Goal: Transaction & Acquisition: Purchase product/service

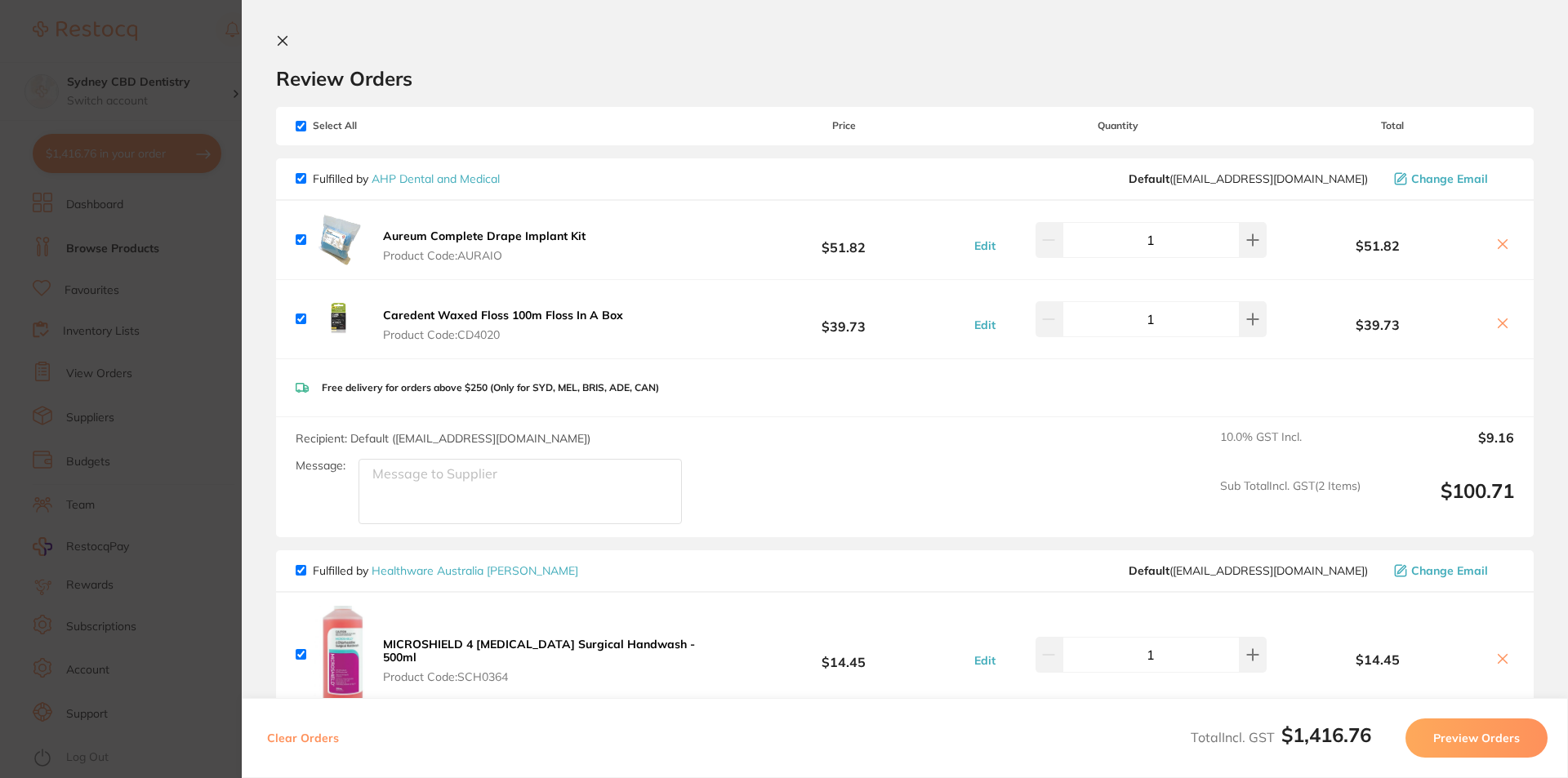
scroll to position [572, 0]
click at [287, 42] on icon at bounding box center [282, 40] width 13 height 13
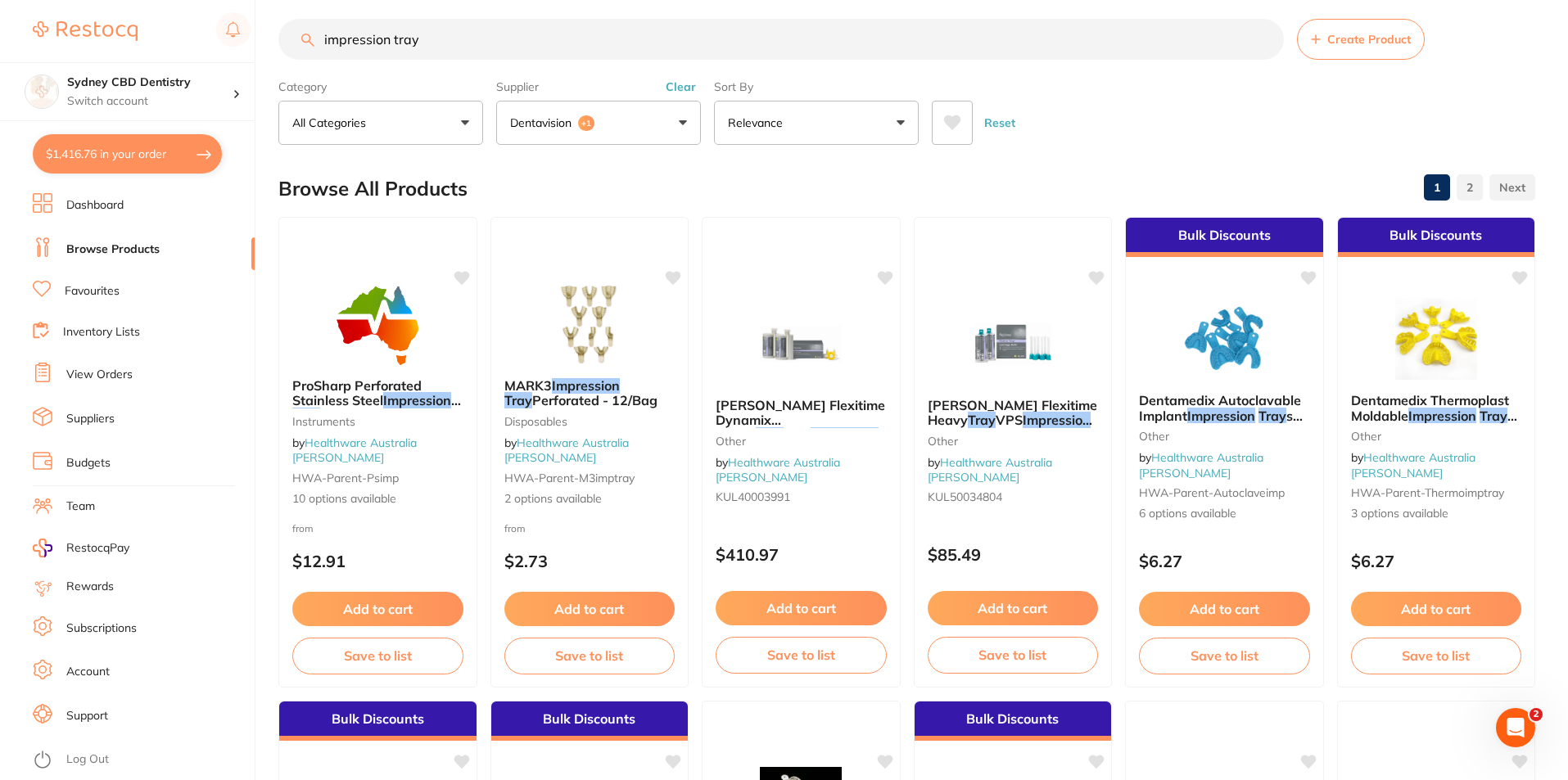
scroll to position [0, 0]
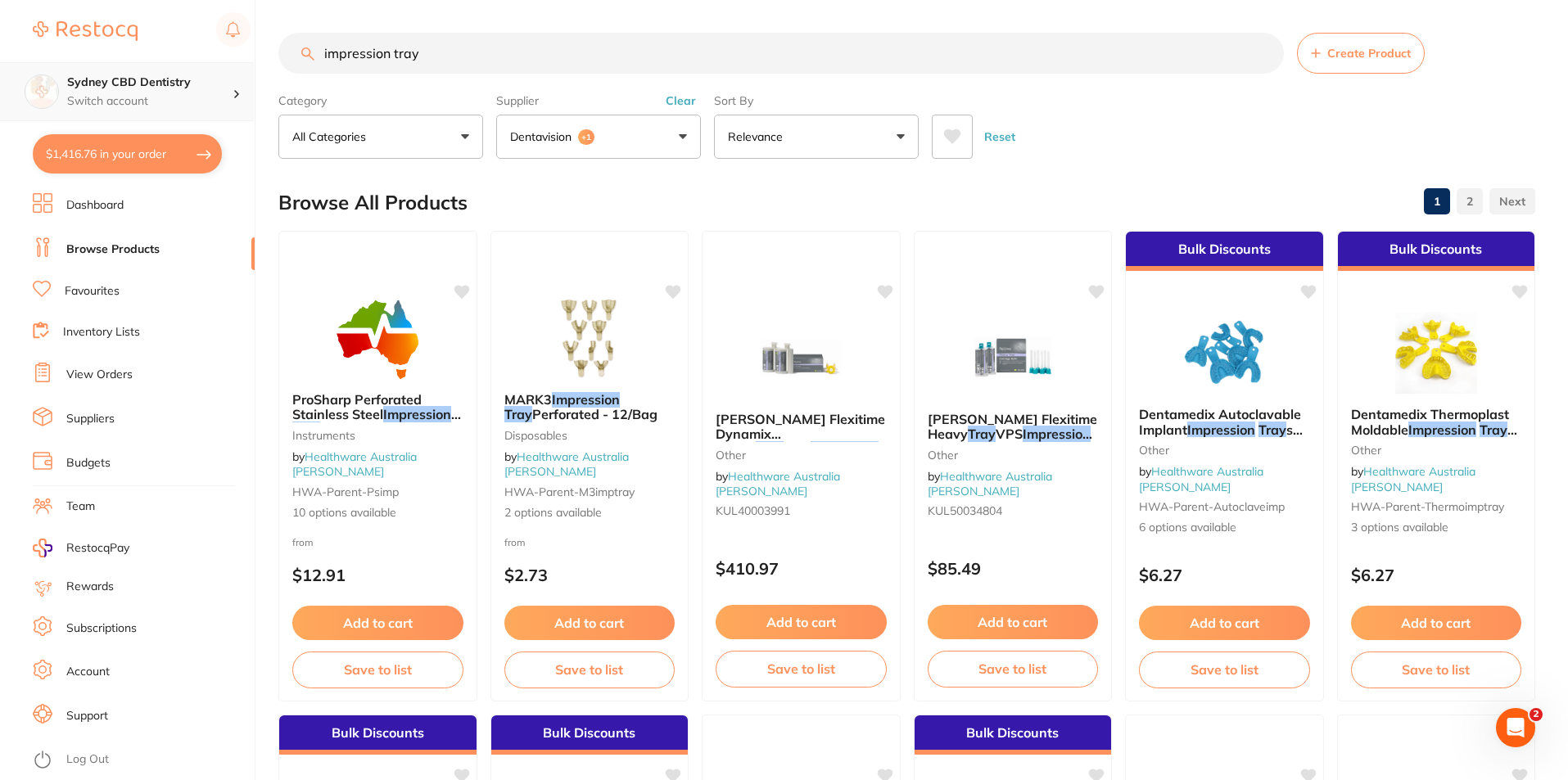
drag, startPoint x: 450, startPoint y: 62, endPoint x: 77, endPoint y: 94, distance: 374.4
click at [84, 90] on div "$1,416.76 Sydney CBD Dentistry Switch account Sydney CBD Dentistry $1,416.76 in…" at bounding box center [784, 390] width 1568 height 780
click at [682, 137] on button "Dentavision +1" at bounding box center [598, 136] width 205 height 44
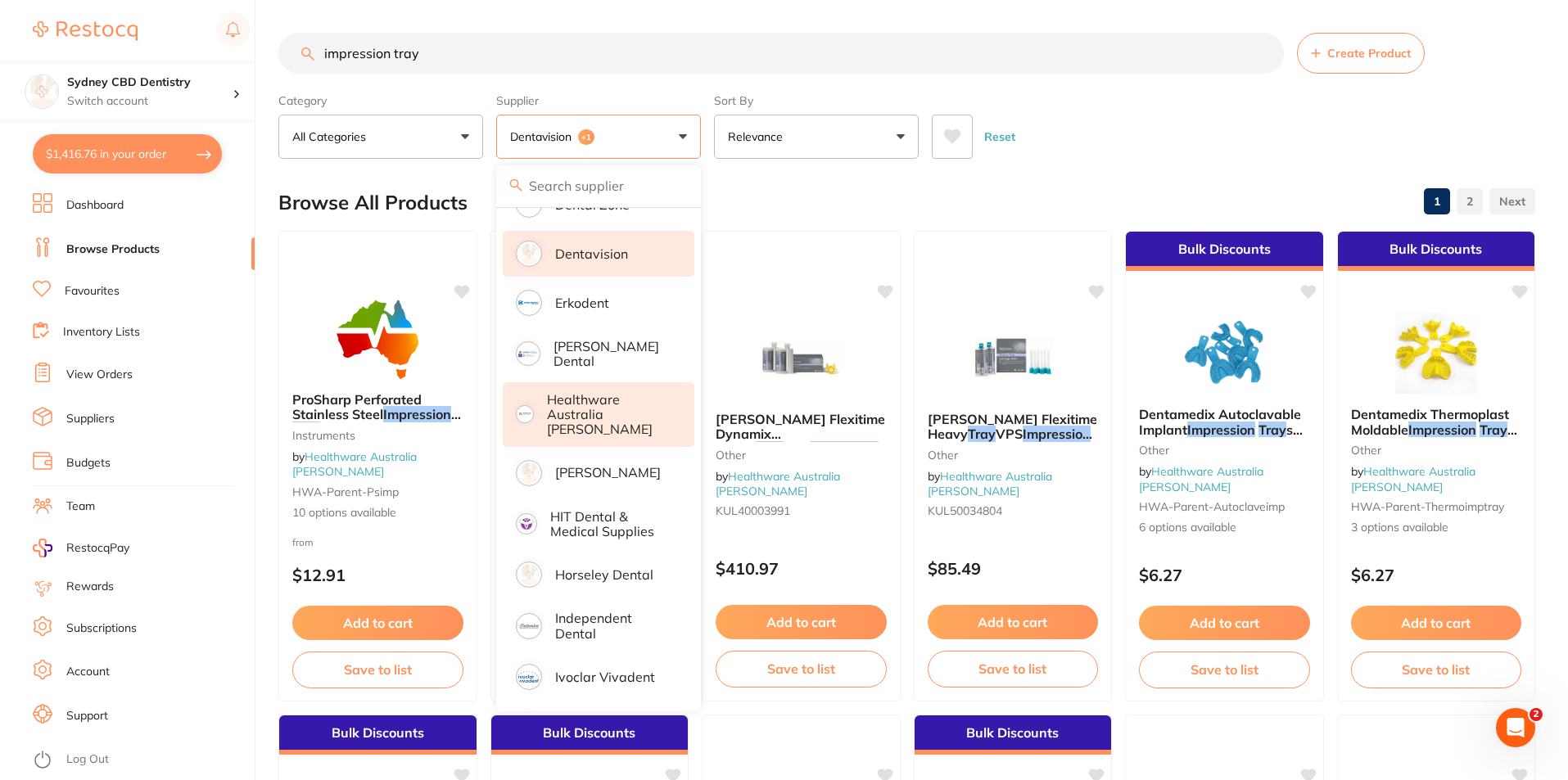
click at [673, 135] on button "Dentavision +1" at bounding box center [598, 136] width 205 height 44
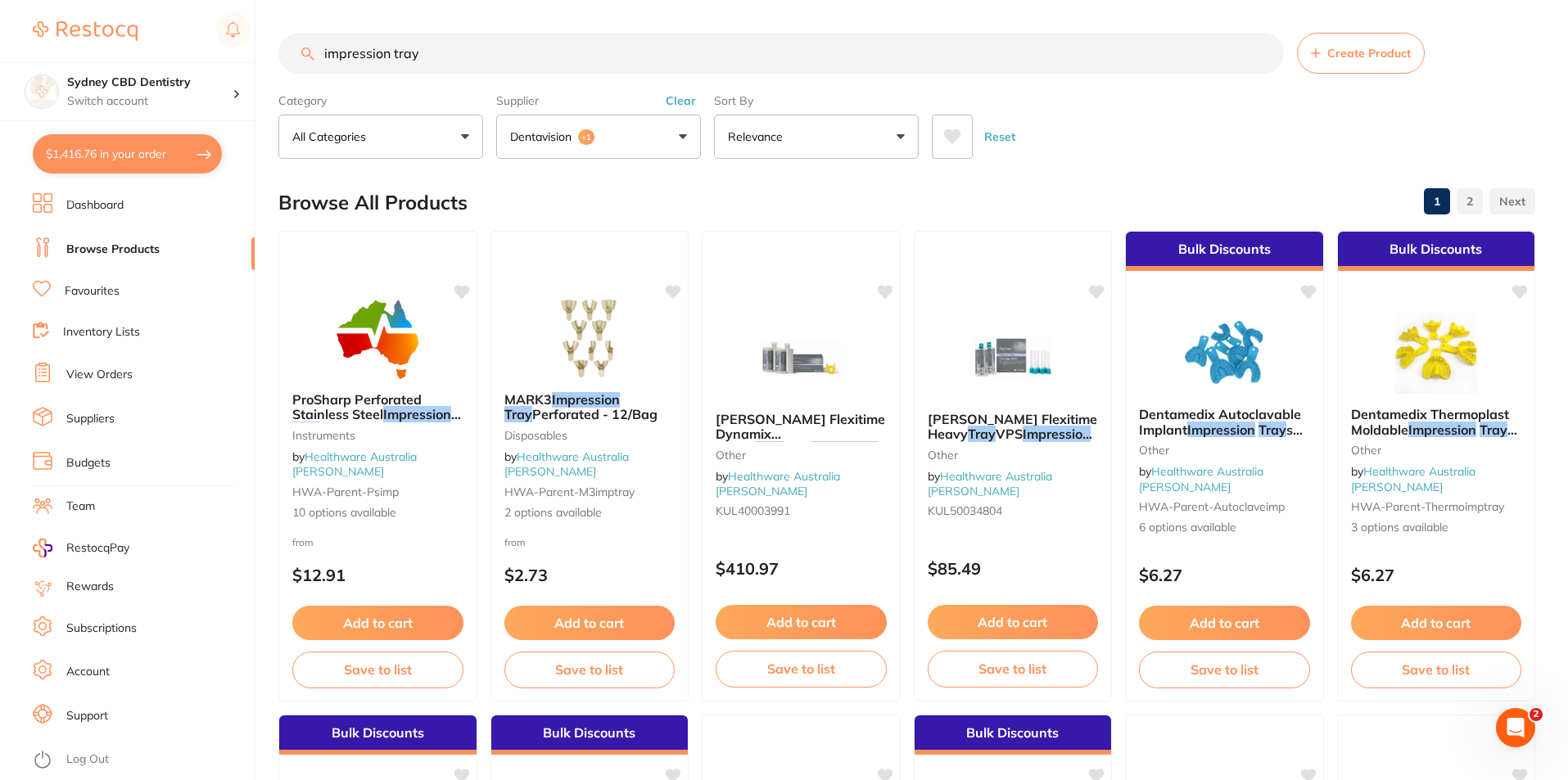
click at [689, 104] on button "Clear" at bounding box center [681, 100] width 40 height 15
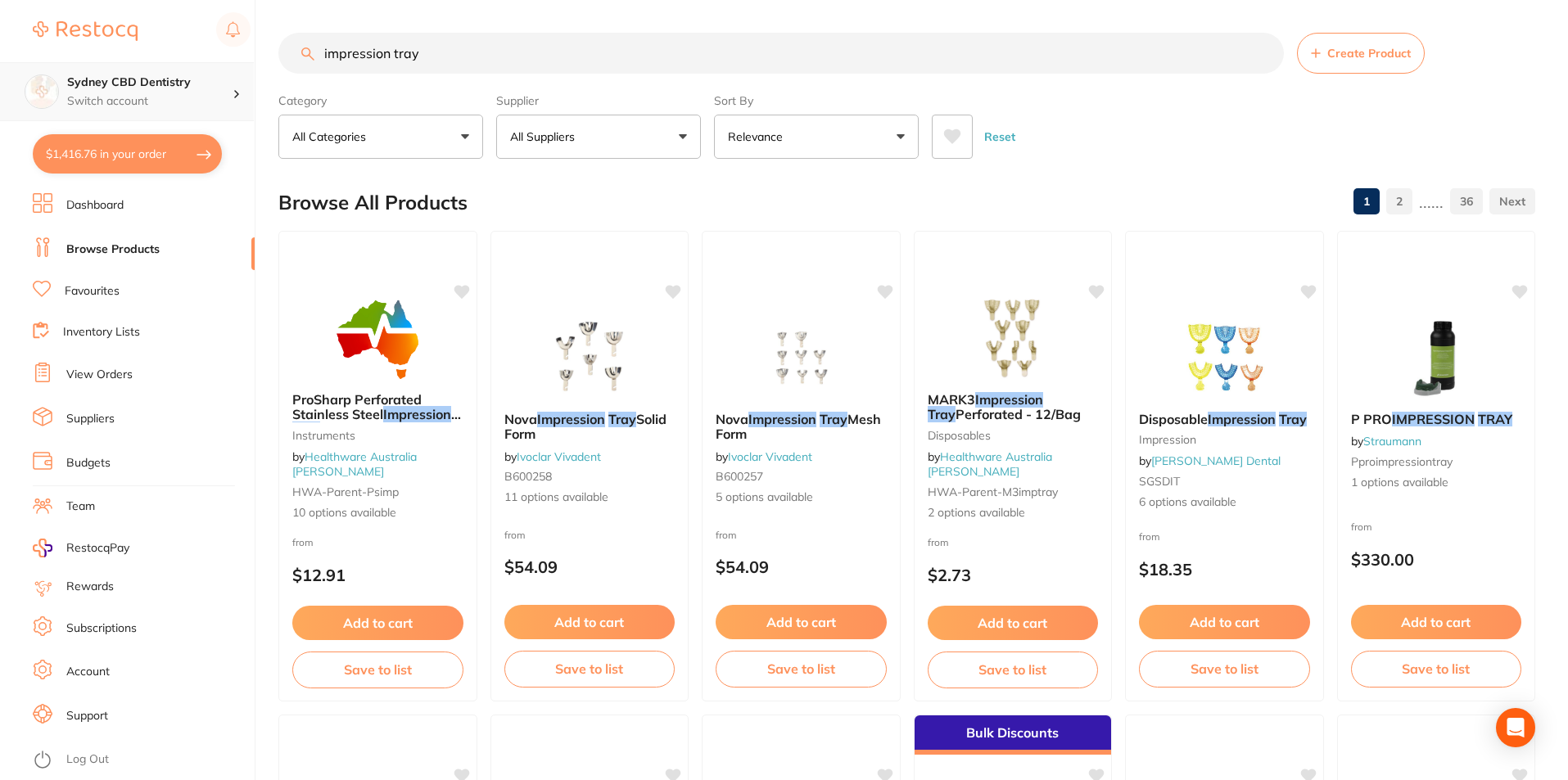
drag, startPoint x: 502, startPoint y: 62, endPoint x: 184, endPoint y: 84, distance: 318.8
click at [189, 84] on div "$1,416.76 Sydney CBD Dentistry Switch account Sydney CBD Dentistry $1,416.76 in…" at bounding box center [784, 390] width 1568 height 780
type input "microshield moisturiser"
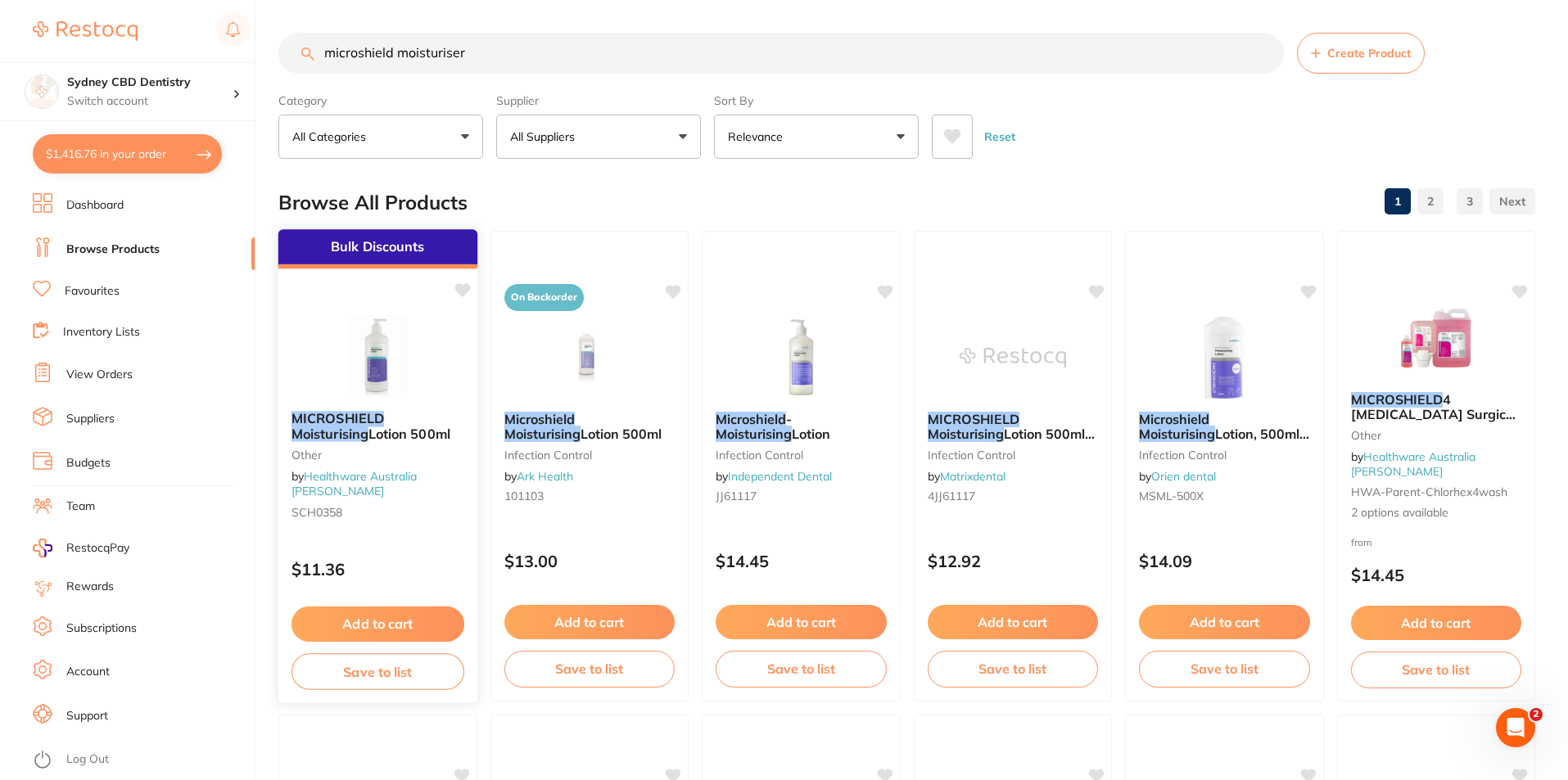
click at [374, 621] on button "Add to cart" at bounding box center [377, 624] width 172 height 35
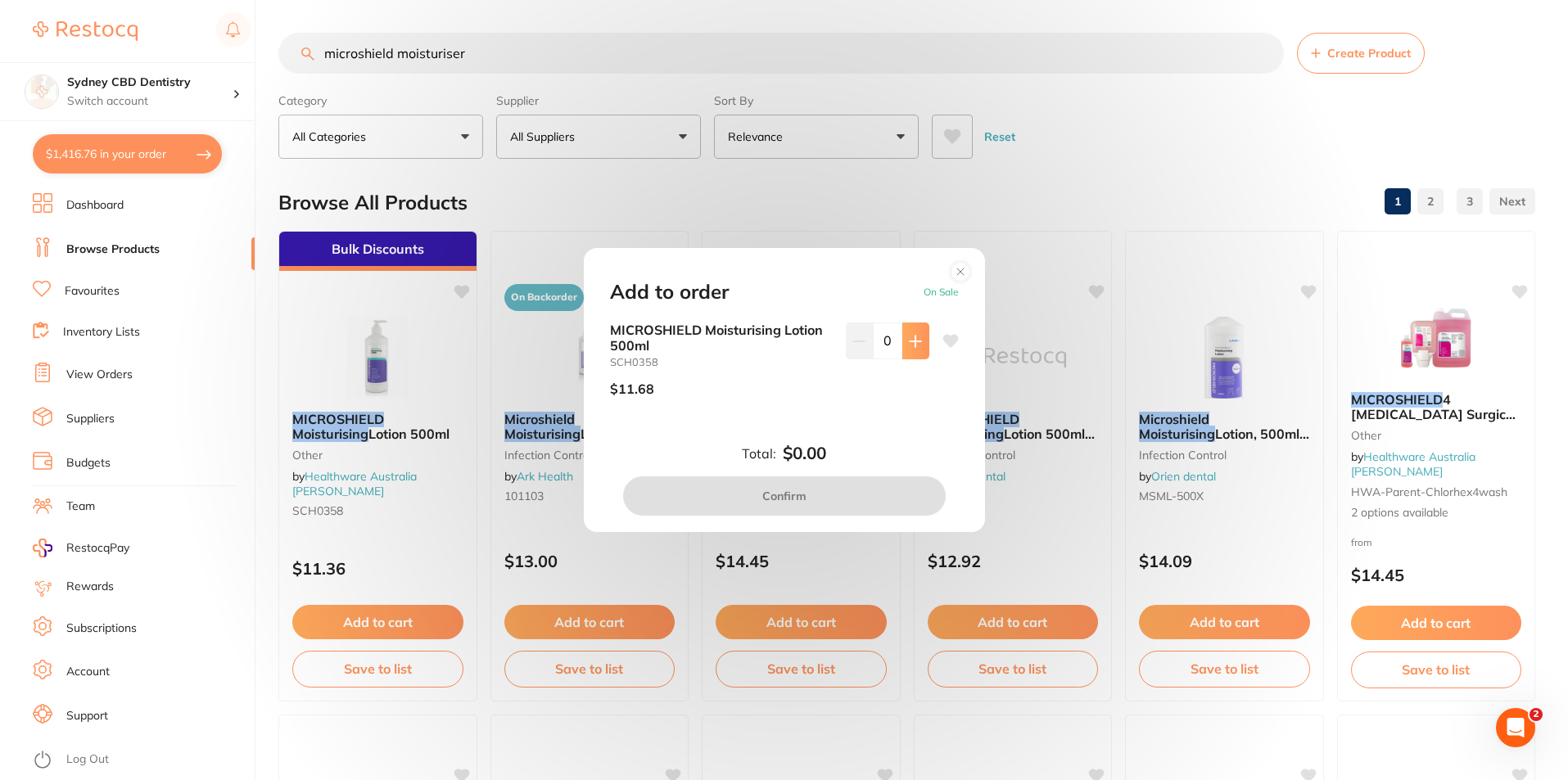
click at [916, 343] on icon at bounding box center [915, 341] width 13 height 13
click at [913, 347] on button at bounding box center [915, 340] width 27 height 36
click at [920, 351] on button at bounding box center [915, 340] width 27 height 36
type input "3"
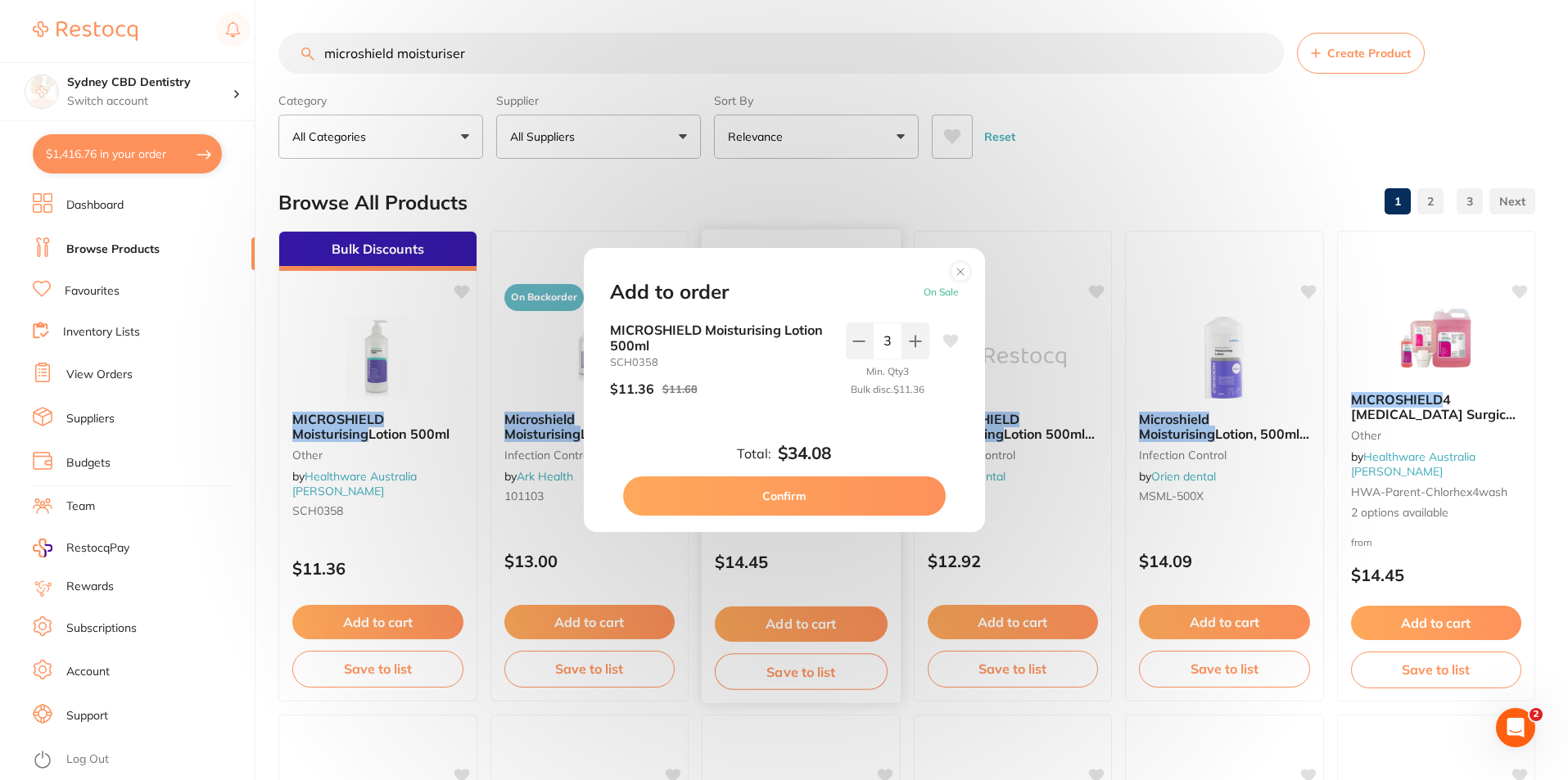
drag, startPoint x: 810, startPoint y: 497, endPoint x: 835, endPoint y: 525, distance: 37.5
click at [810, 496] on button "Confirm" at bounding box center [784, 496] width 323 height 40
checkbox input "false"
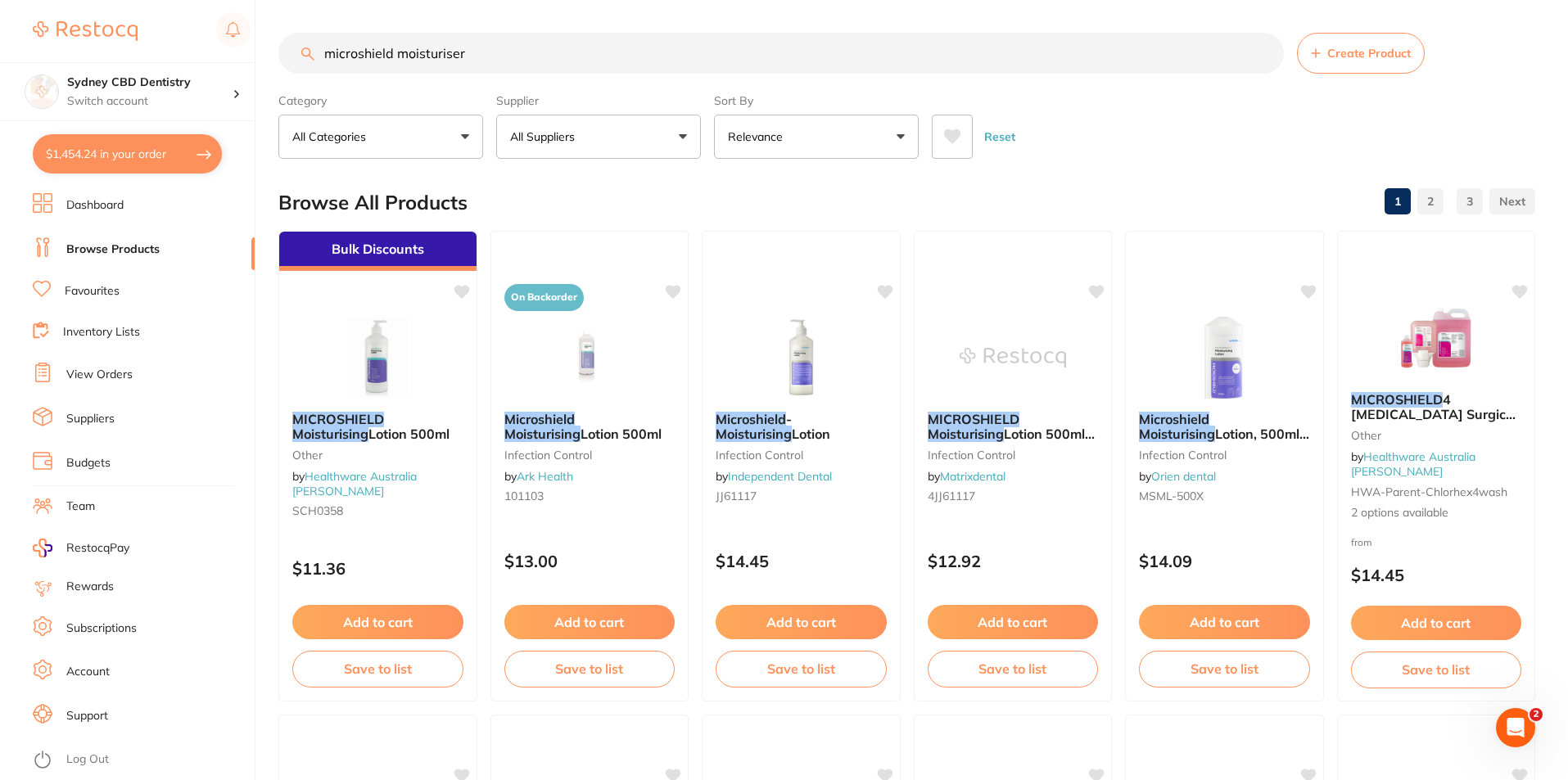
click at [188, 156] on button "$1,454.24 in your order" at bounding box center [127, 154] width 189 height 40
checkbox input "true"
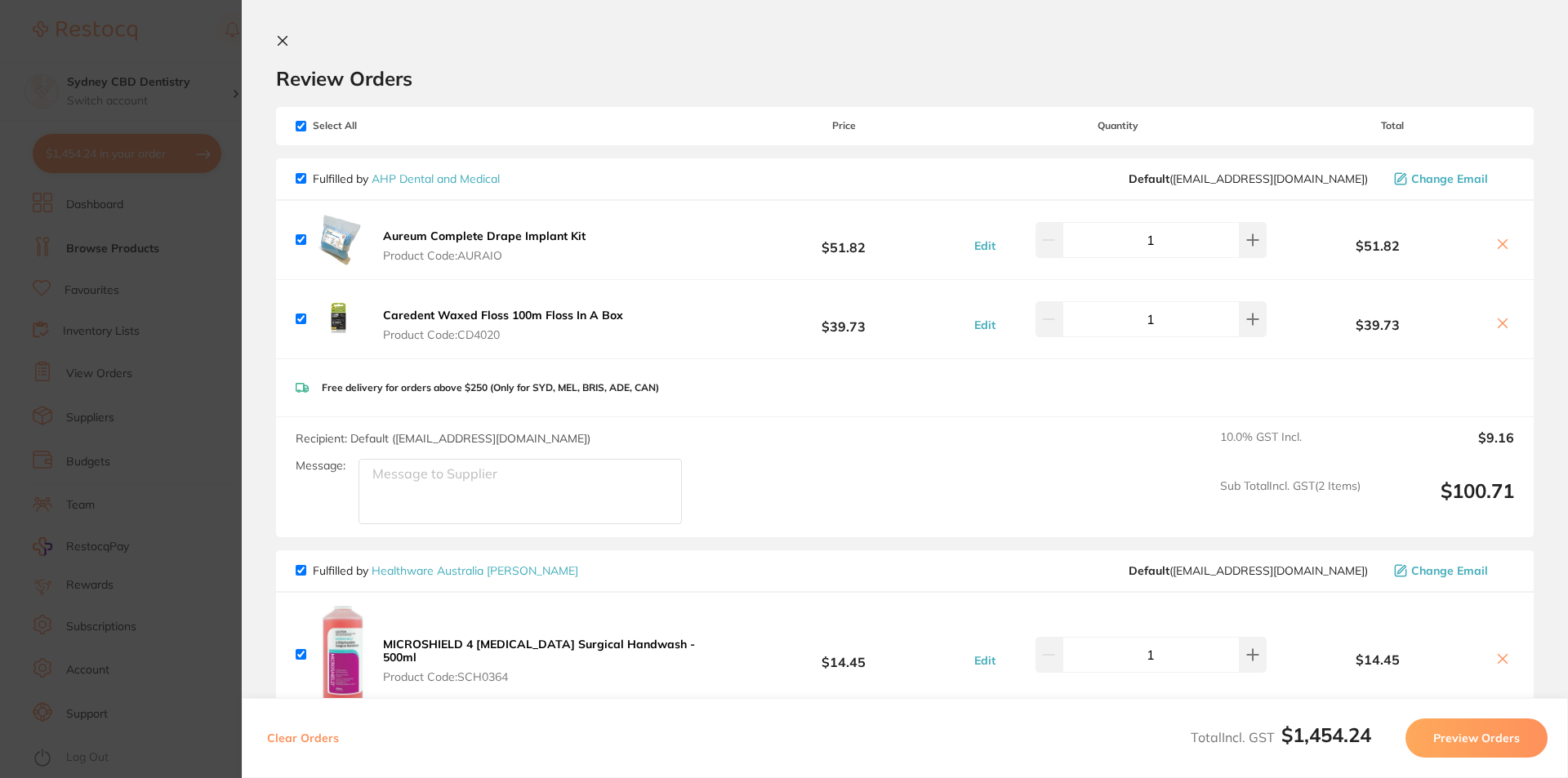
click at [278, 38] on section "Review Orders Your orders are being processed and we will notify you once we ha…" at bounding box center [905, 389] width 1326 height 778
click at [286, 42] on icon at bounding box center [282, 40] width 13 height 13
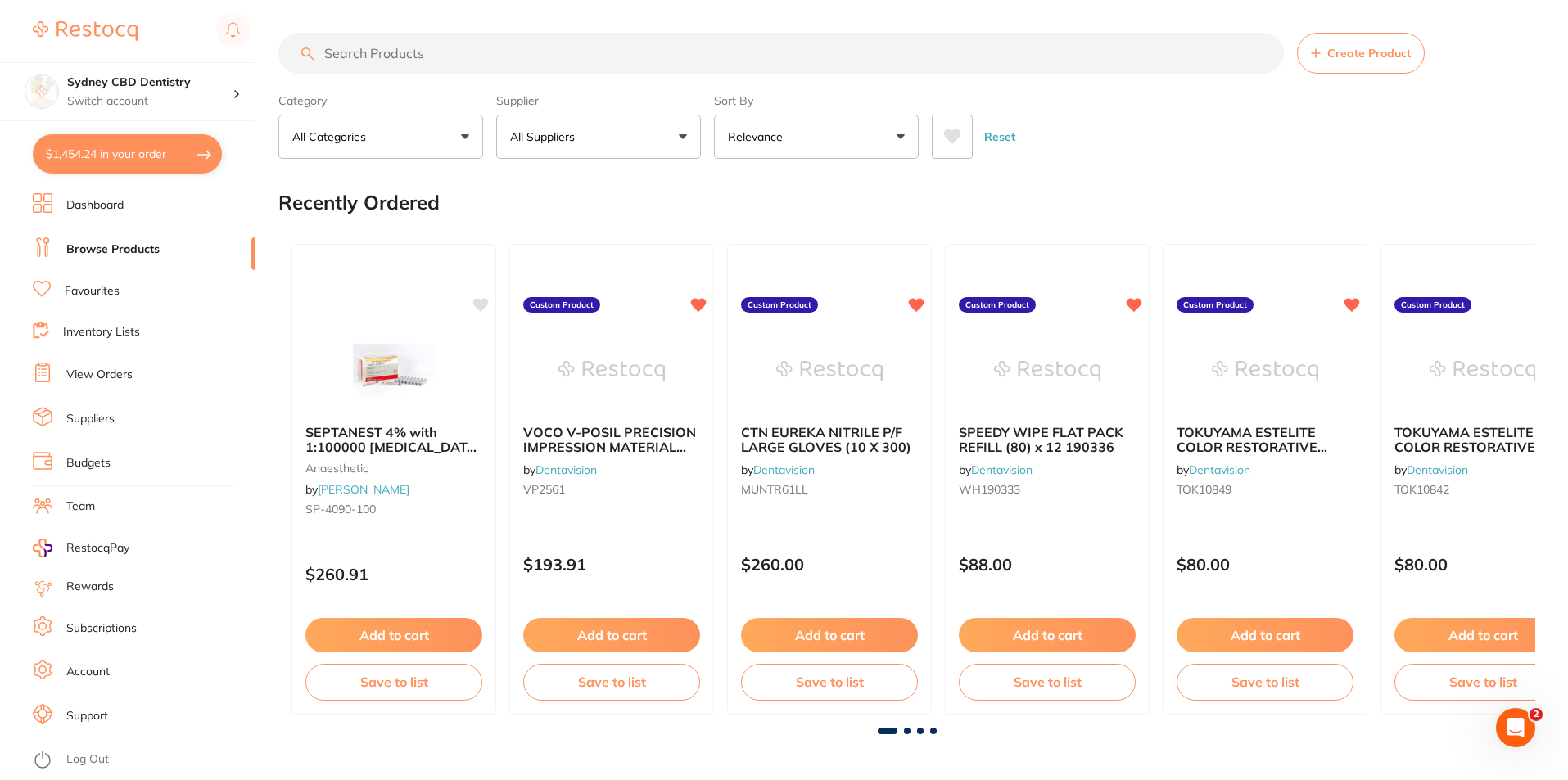
drag, startPoint x: 142, startPoint y: 157, endPoint x: 982, endPoint y: 316, distance: 854.9
click at [142, 157] on button "$1,454.24 in your order" at bounding box center [127, 154] width 189 height 40
checkbox input "true"
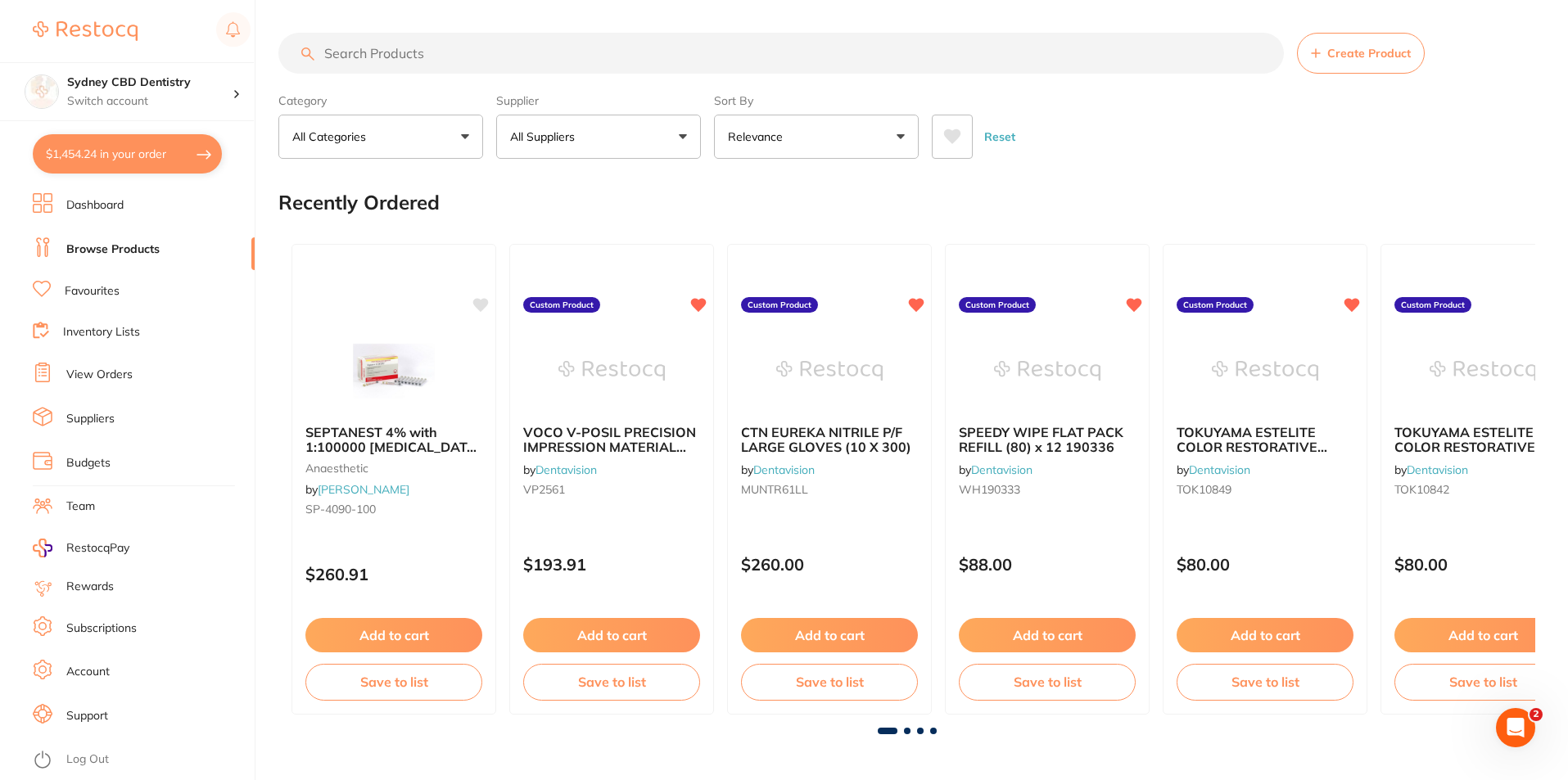
checkbox input "true"
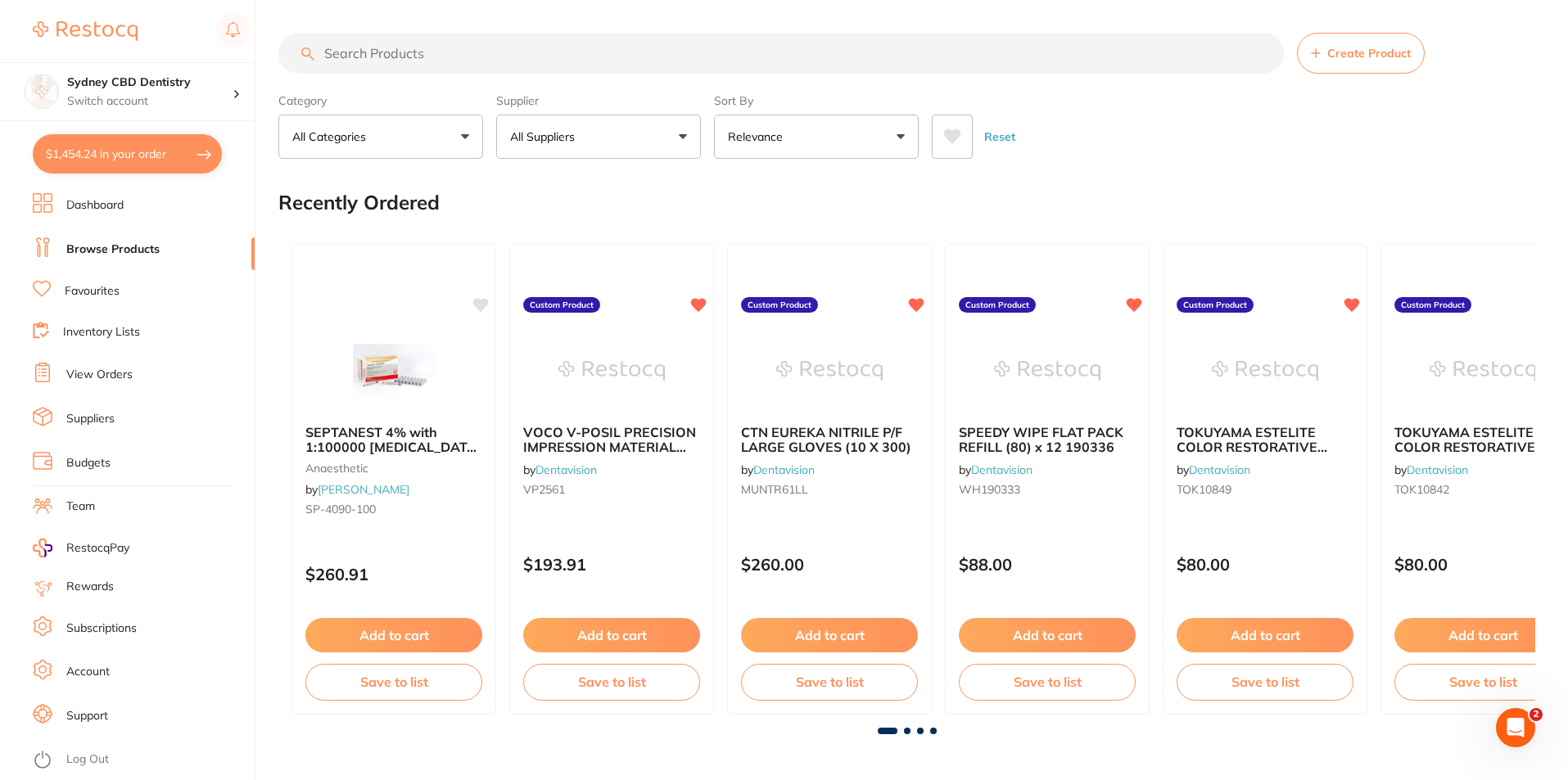
checkbox input "true"
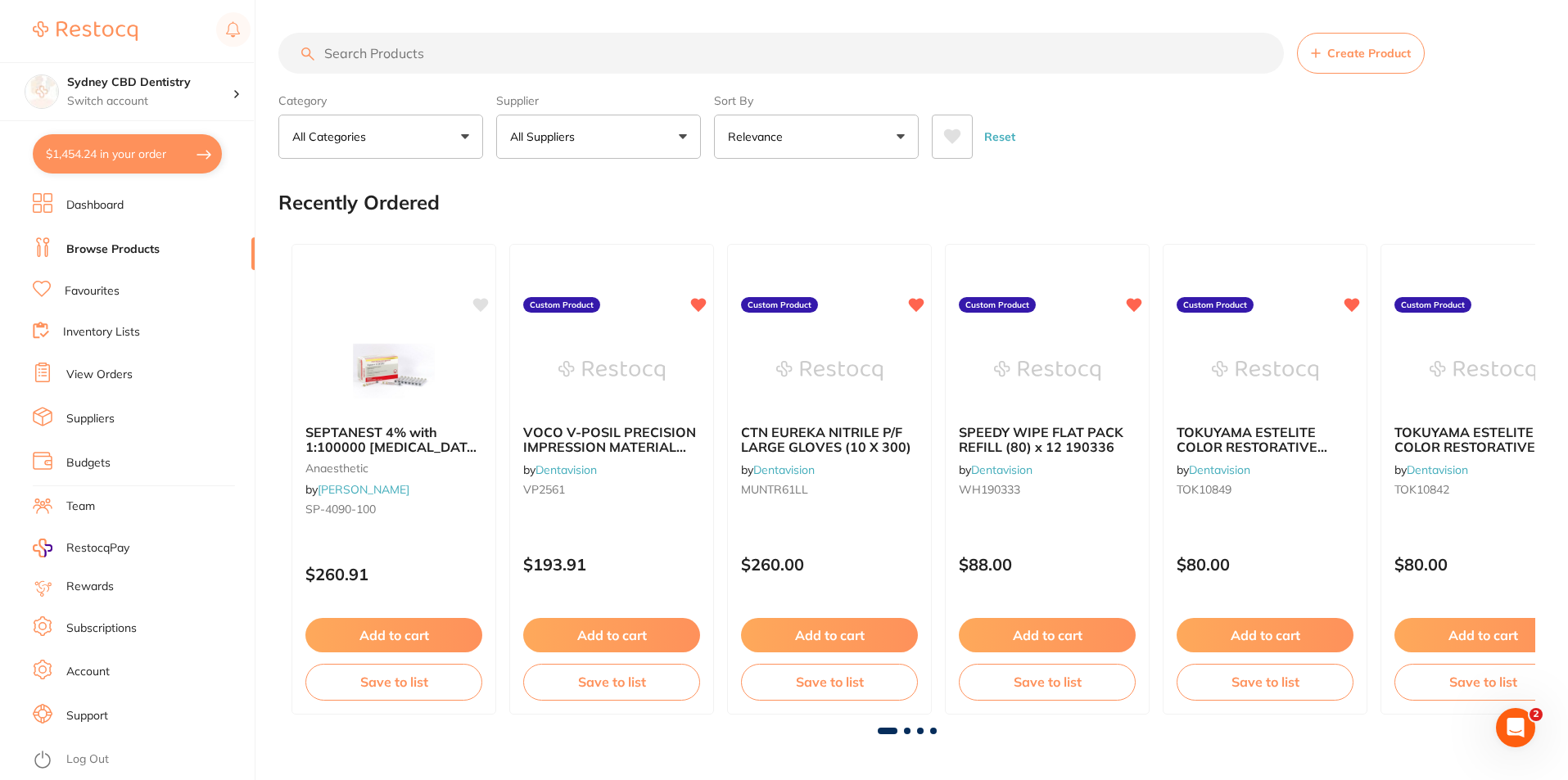
checkbox input "true"
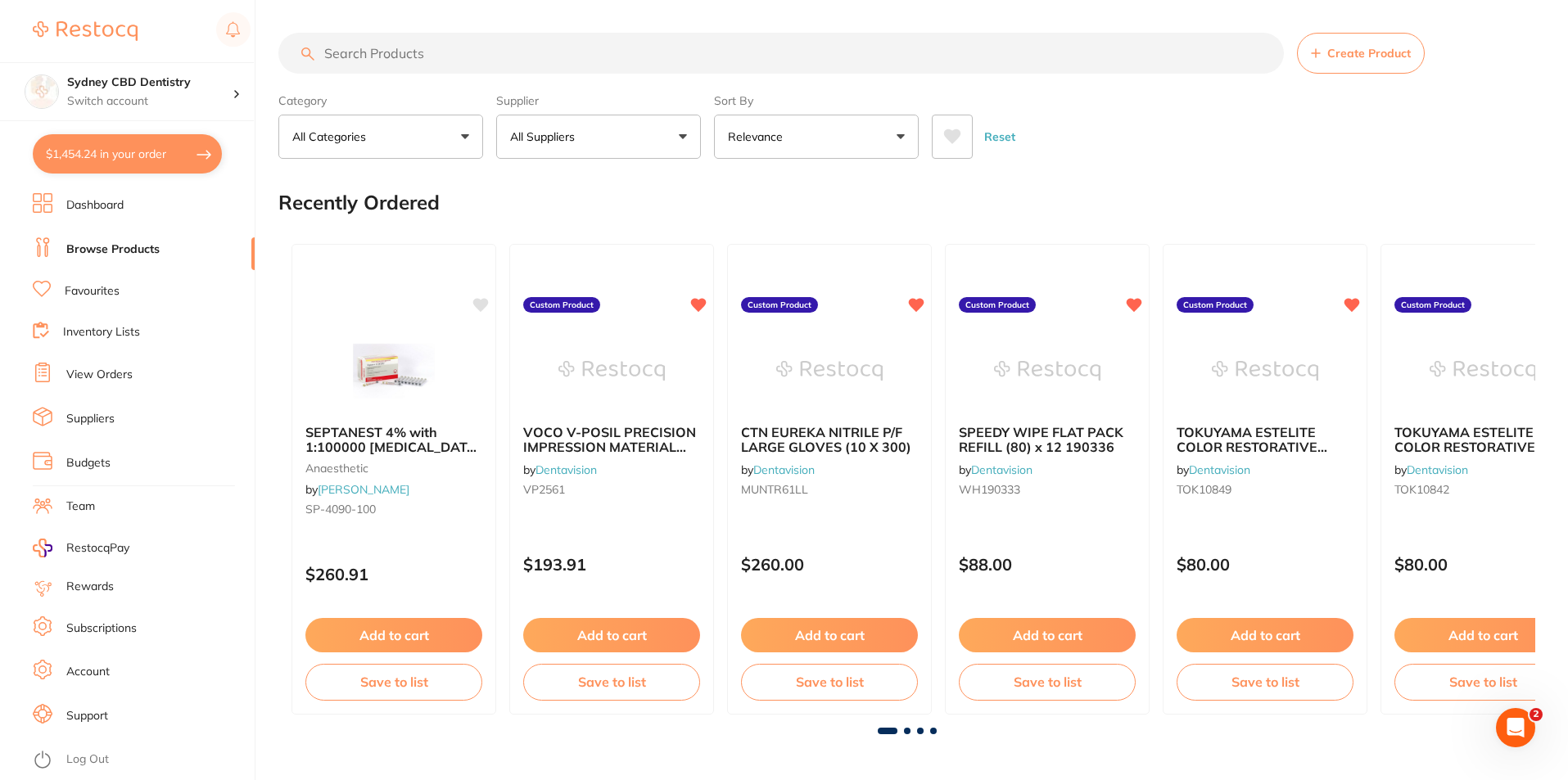
checkbox input "true"
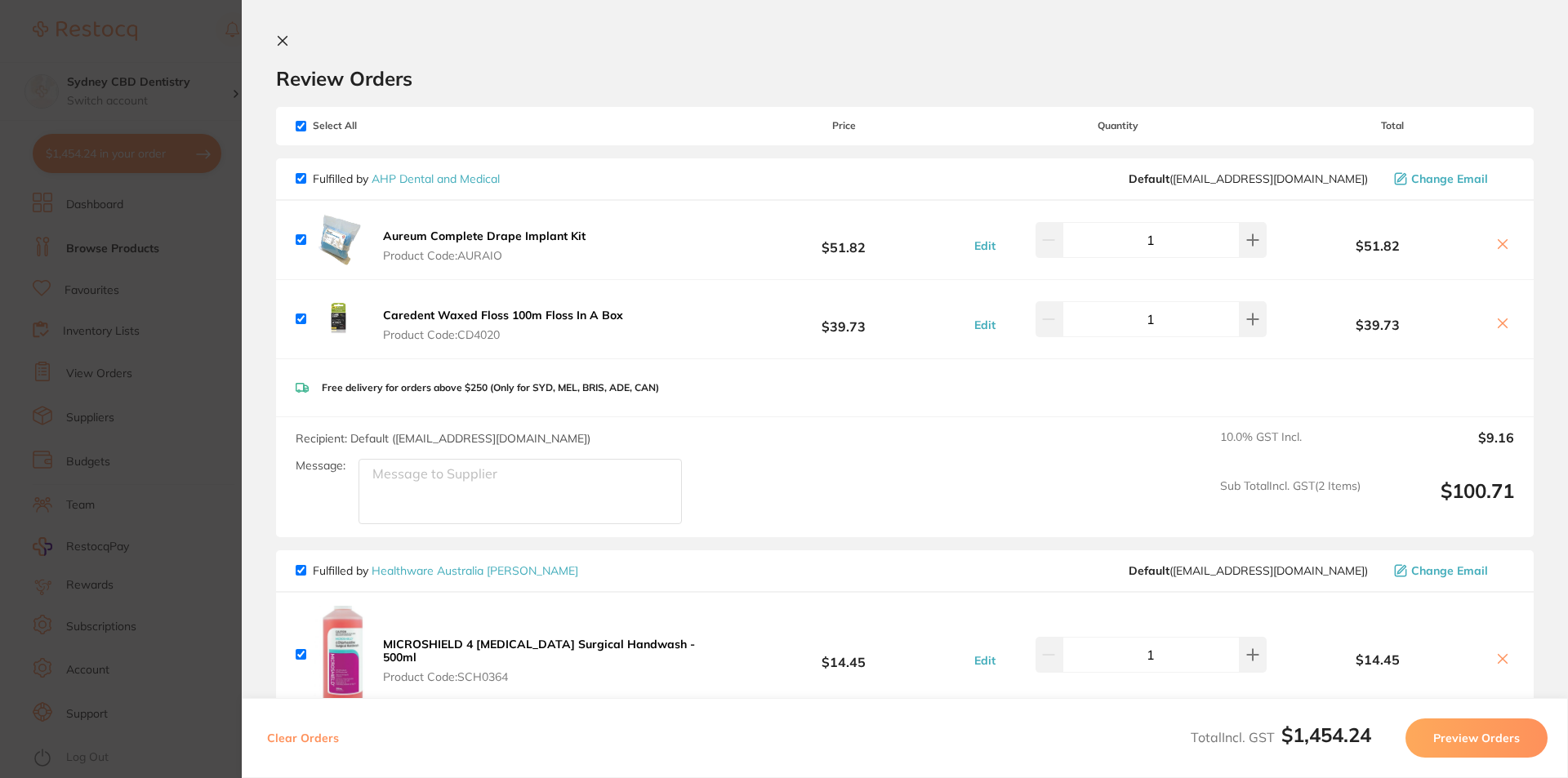
drag, startPoint x: 286, startPoint y: 34, endPoint x: 338, endPoint y: 90, distance: 76.4
click at [285, 34] on icon at bounding box center [282, 40] width 13 height 13
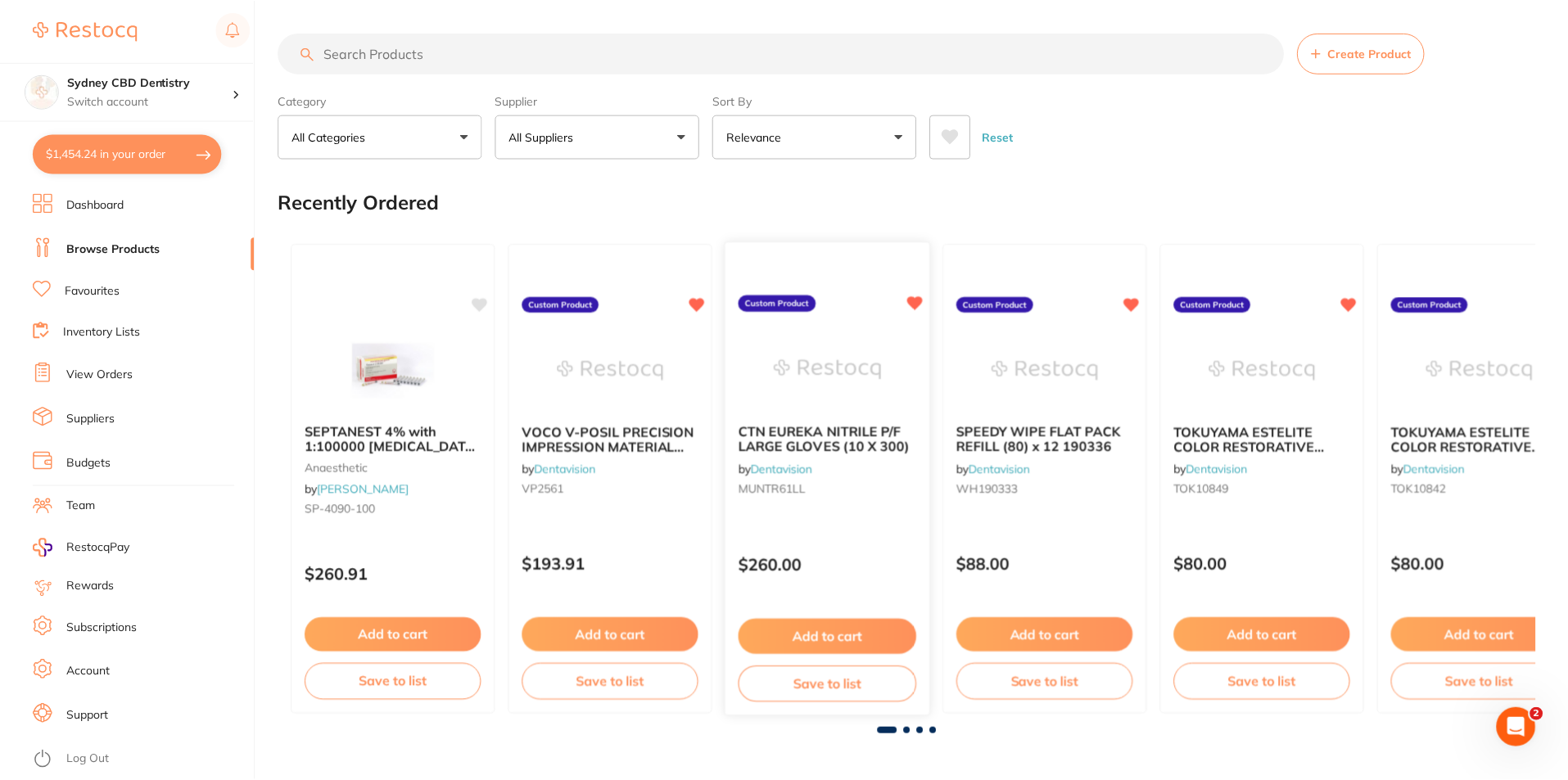
scroll to position [1, 0]
